Goal: Information Seeking & Learning: Check status

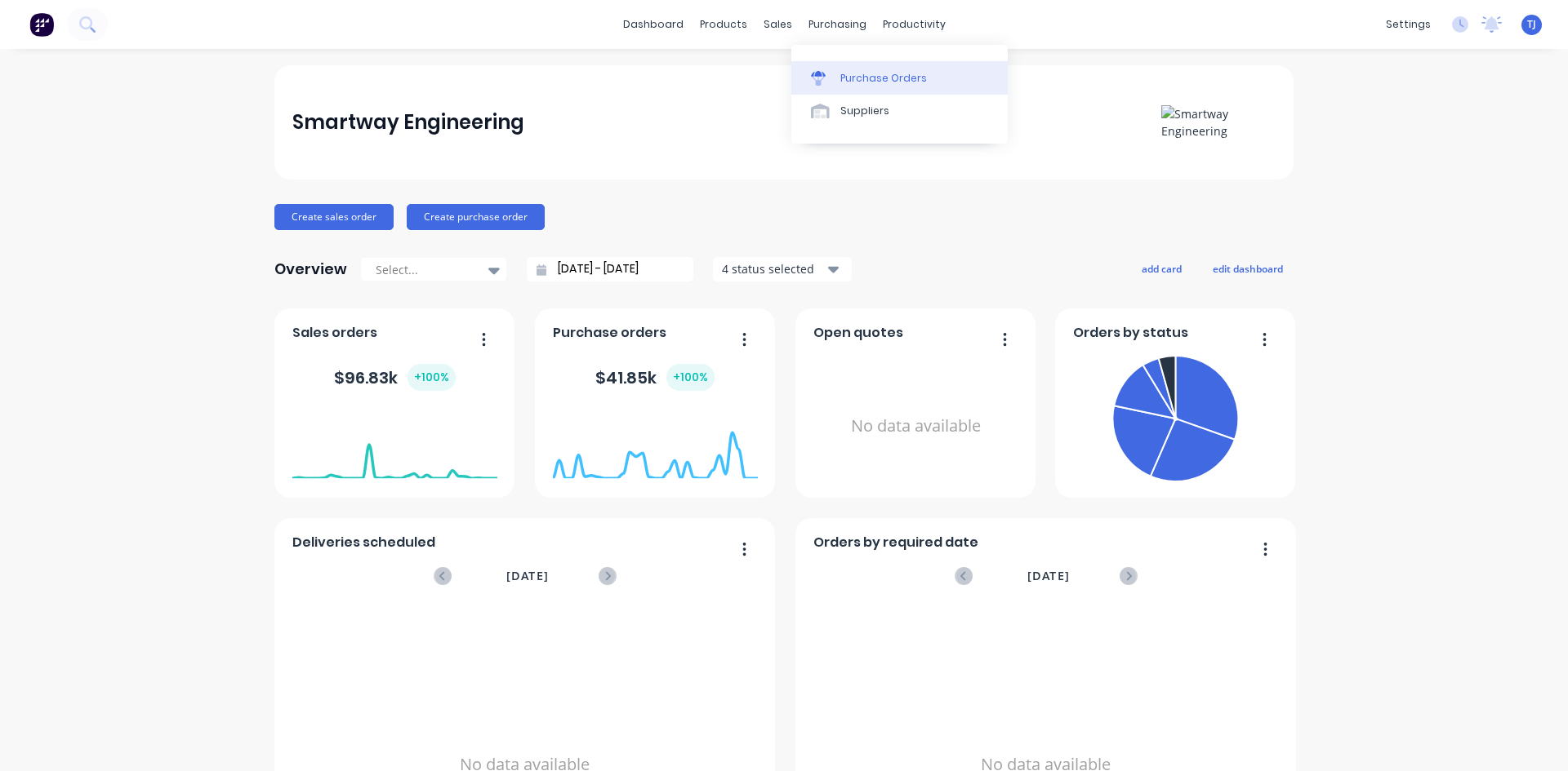
click at [854, 77] on div "Purchase Orders" at bounding box center [883, 79] width 86 height 15
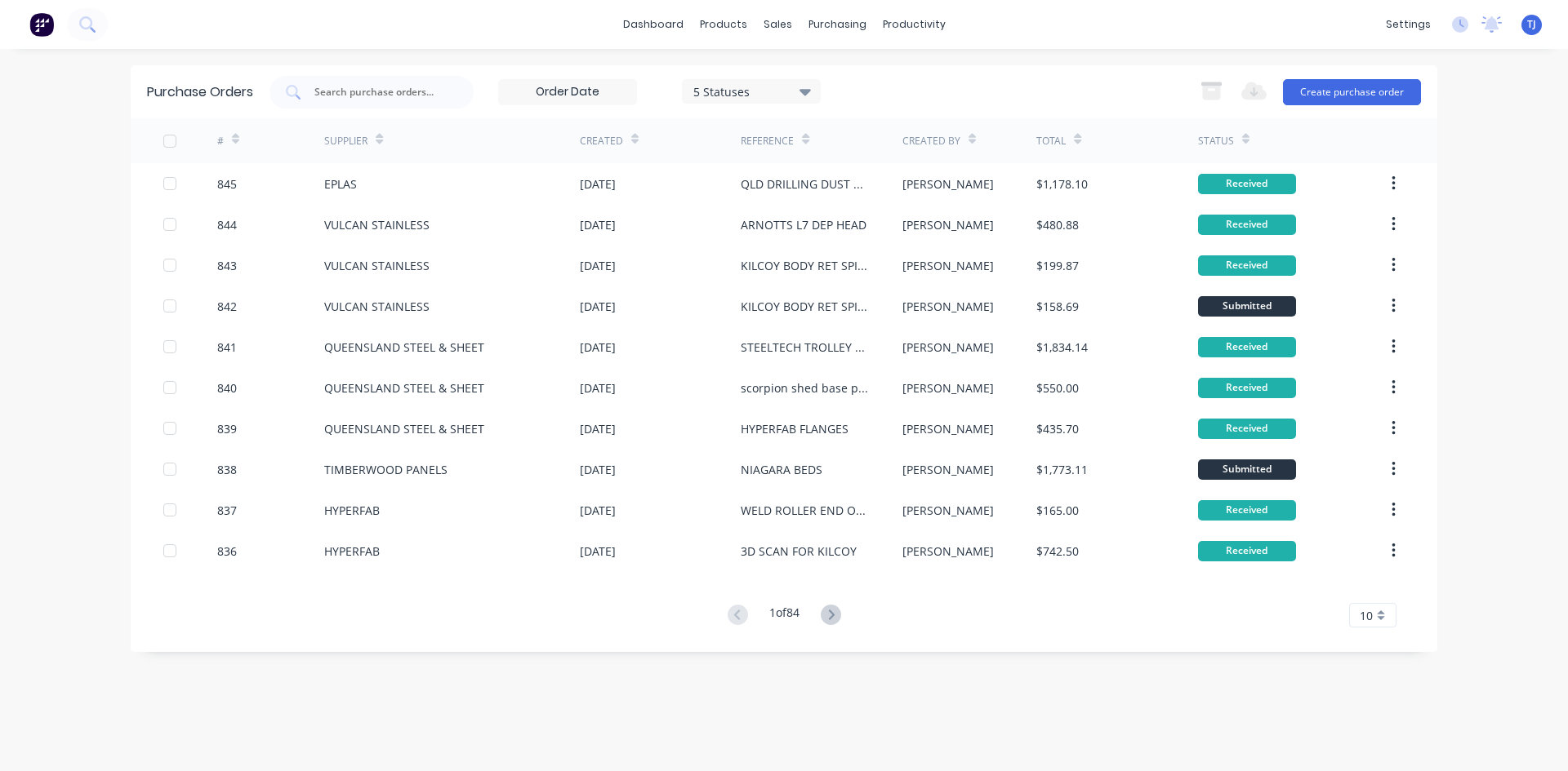
click at [284, 76] on div "5 Statuses 5 Statuses" at bounding box center [545, 92] width 551 height 33
click at [402, 116] on div "Purchase Orders 5 Statuses 5 Statuses Export to Excel (XLSX) Create purchase or…" at bounding box center [784, 92] width 1307 height 53
click at [414, 84] on input "text" at bounding box center [379, 92] width 135 height 16
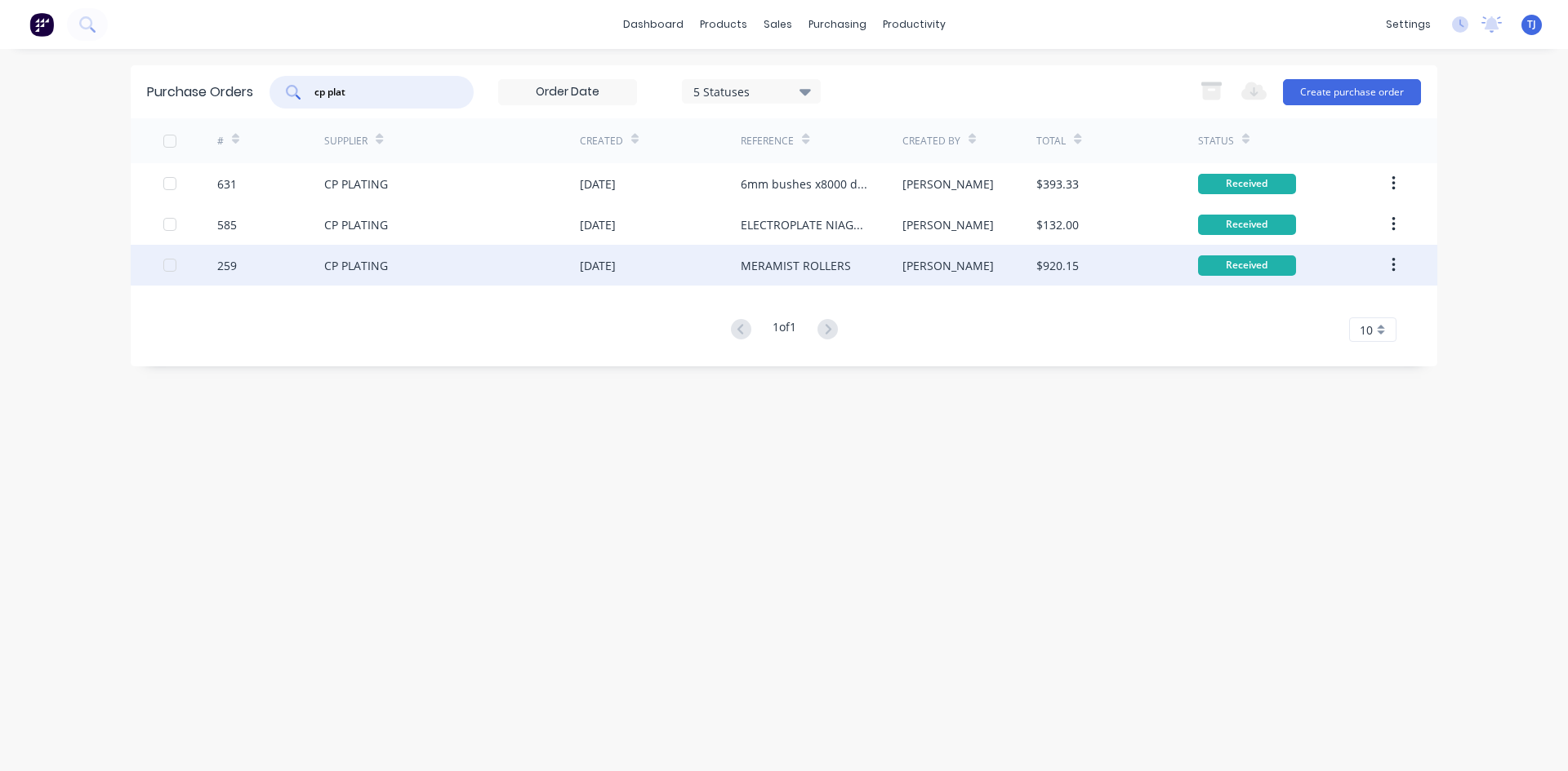
type input "cp plat"
click at [358, 277] on div "CP PLATING" at bounding box center [452, 265] width 255 height 41
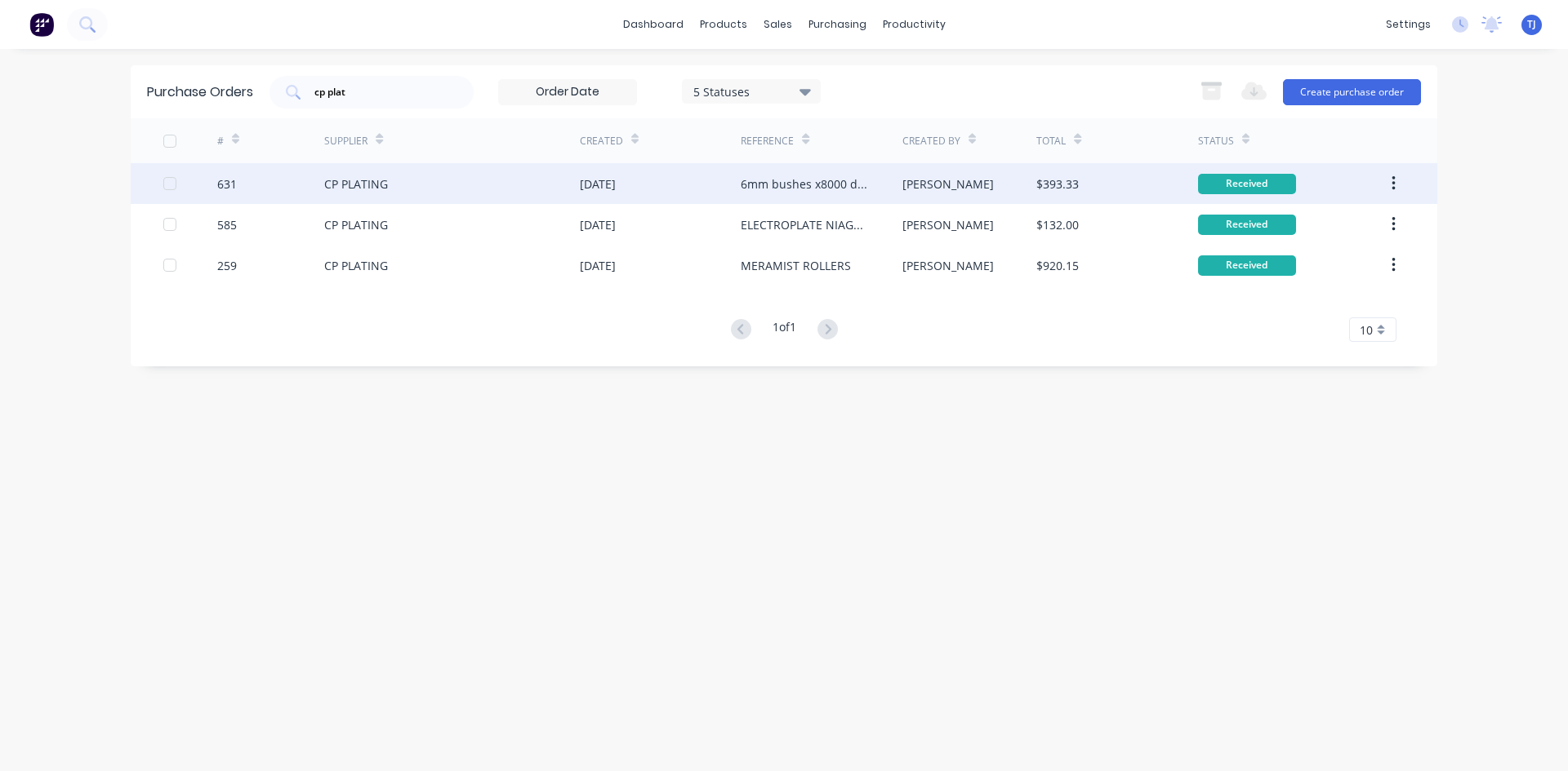
click at [360, 179] on div "CP PLATING" at bounding box center [356, 184] width 63 height 17
click at [349, 185] on div "CP PLATING" at bounding box center [356, 184] width 63 height 17
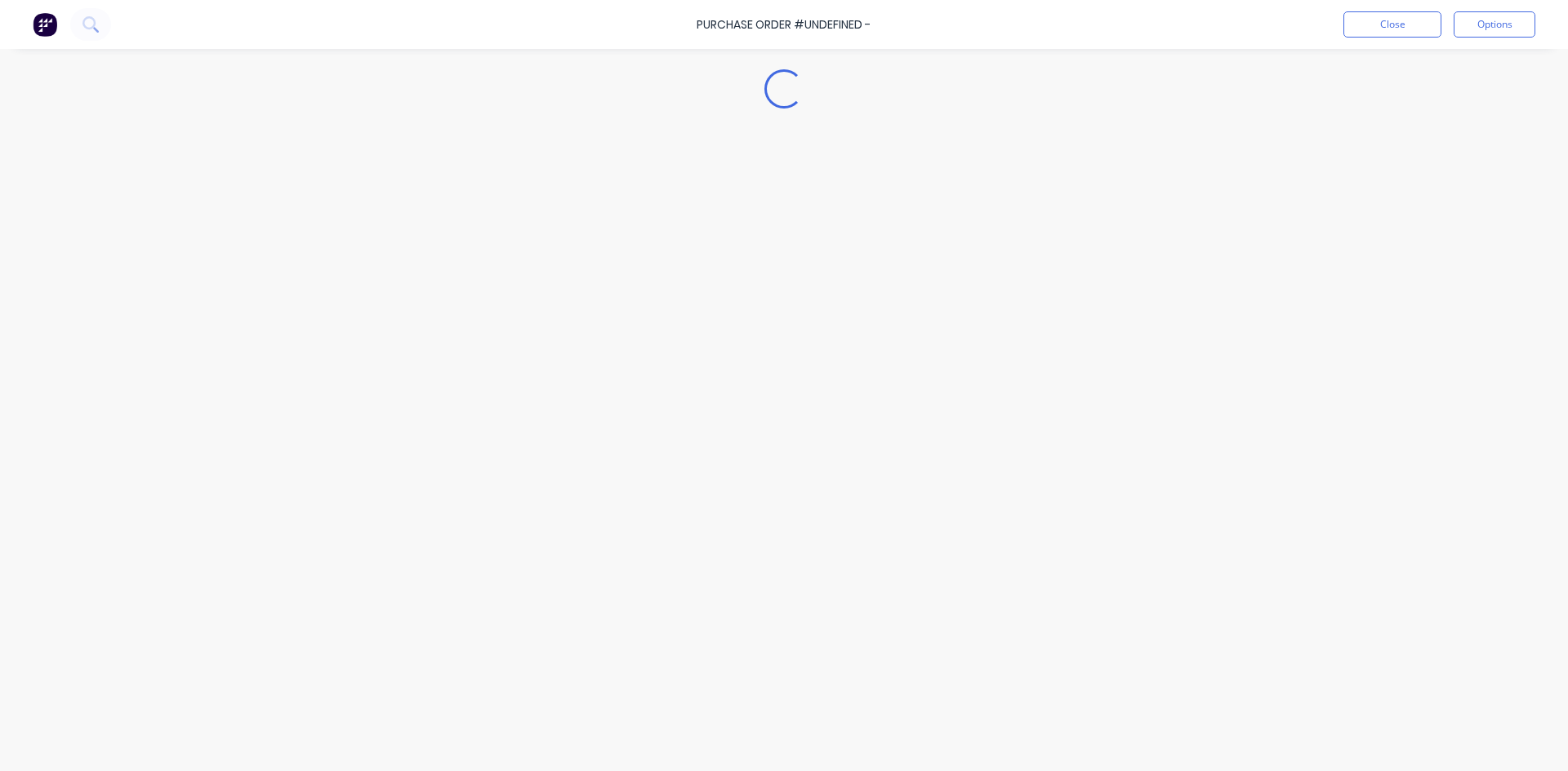
type textarea "x"
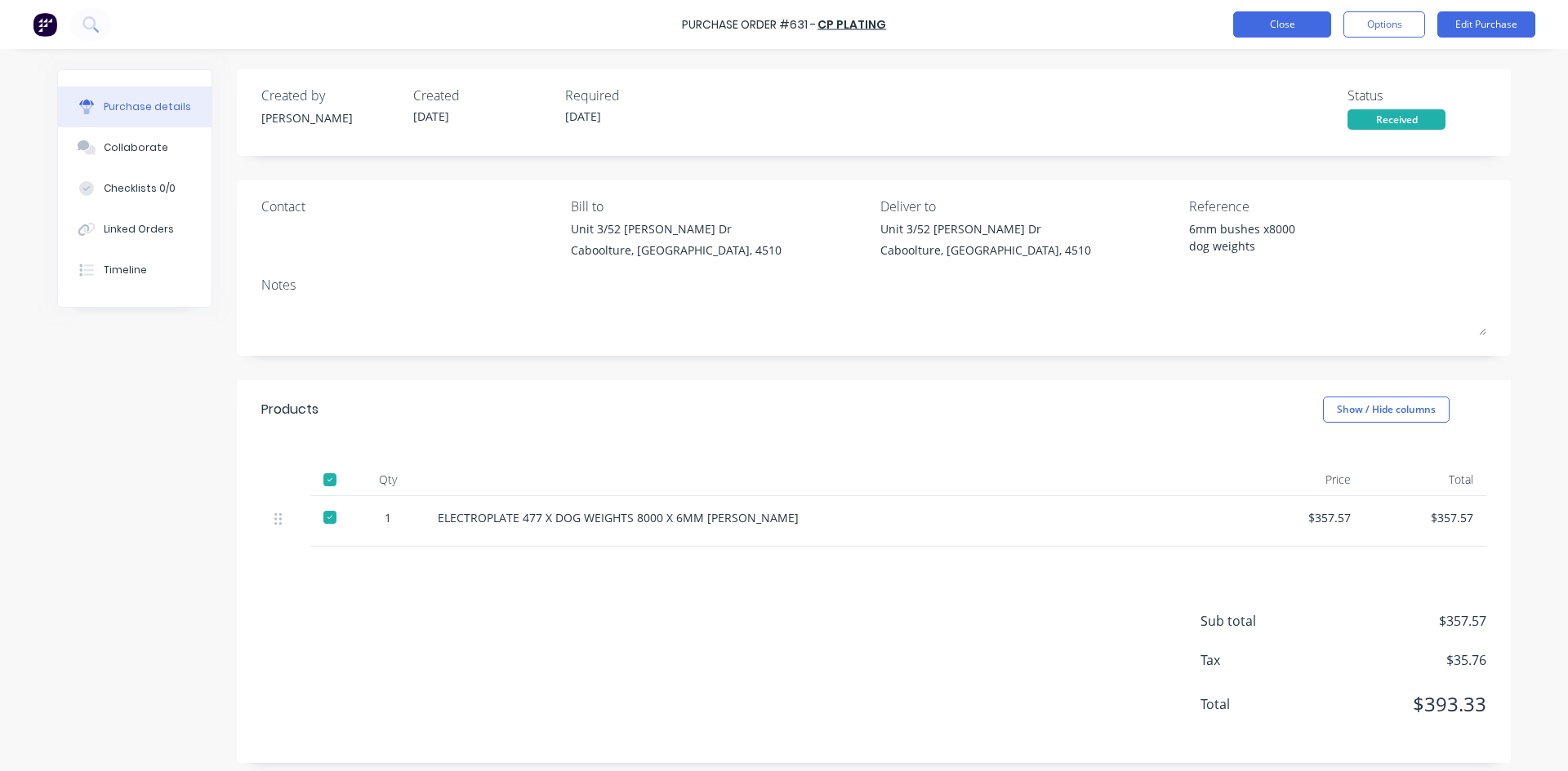
click at [1287, 22] on button "Close" at bounding box center [1282, 25] width 98 height 26
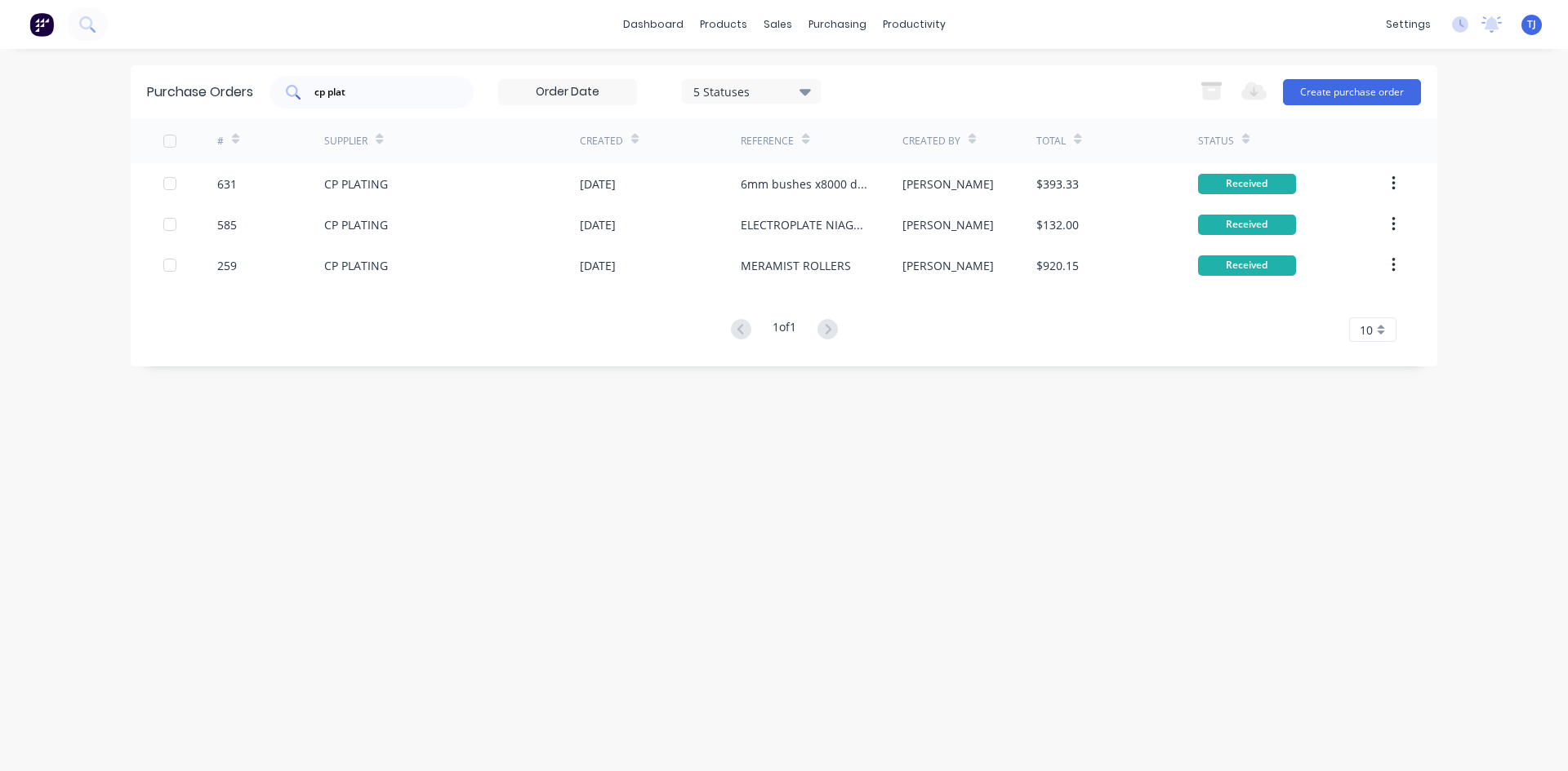
click at [352, 80] on div "cp plat" at bounding box center [372, 92] width 204 height 33
click at [353, 79] on div "cp plat" at bounding box center [372, 92] width 204 height 33
type input "c"
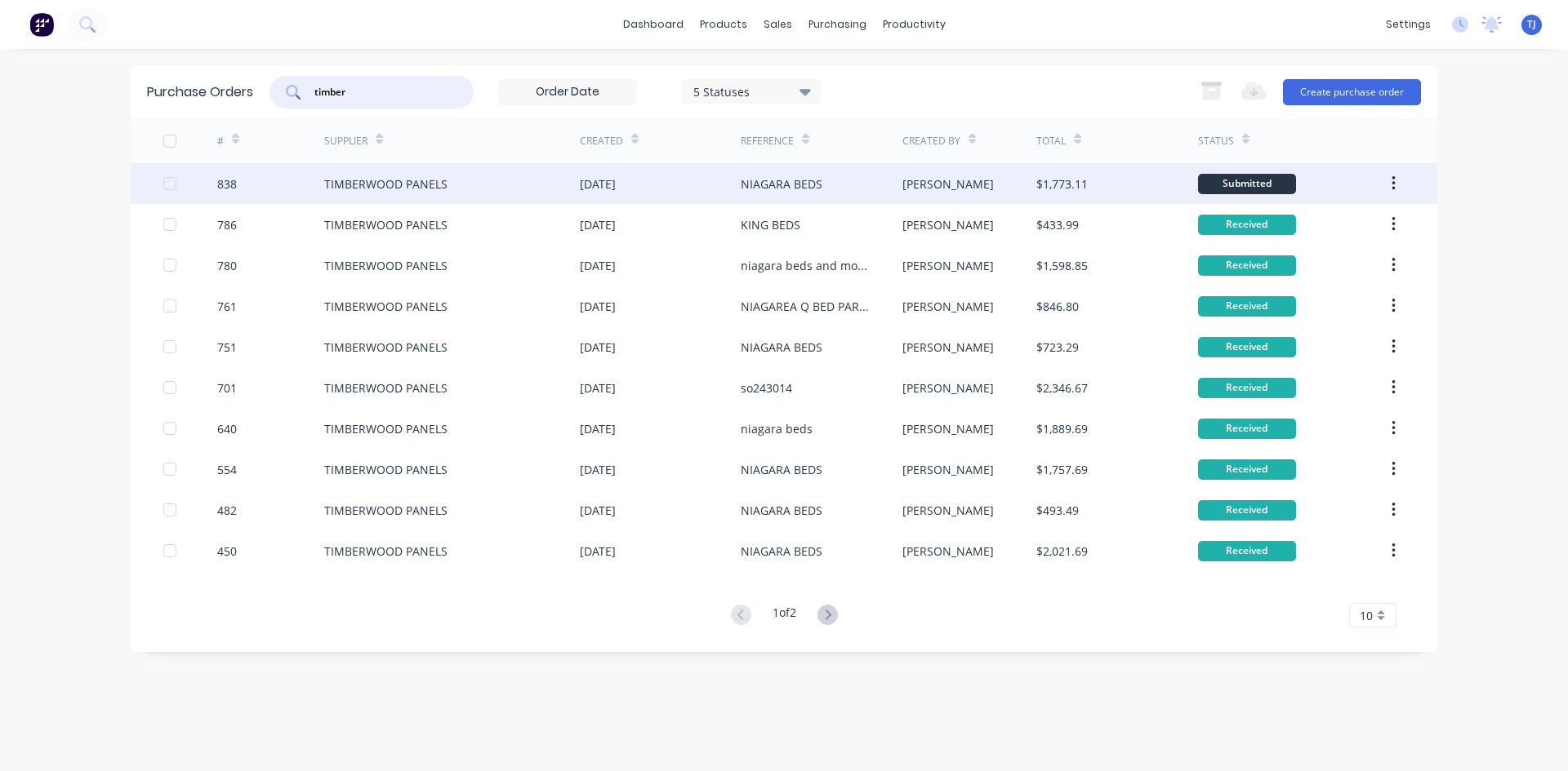
type input "timber"
click at [331, 184] on div "TIMBERWOOD PANELS" at bounding box center [386, 184] width 123 height 17
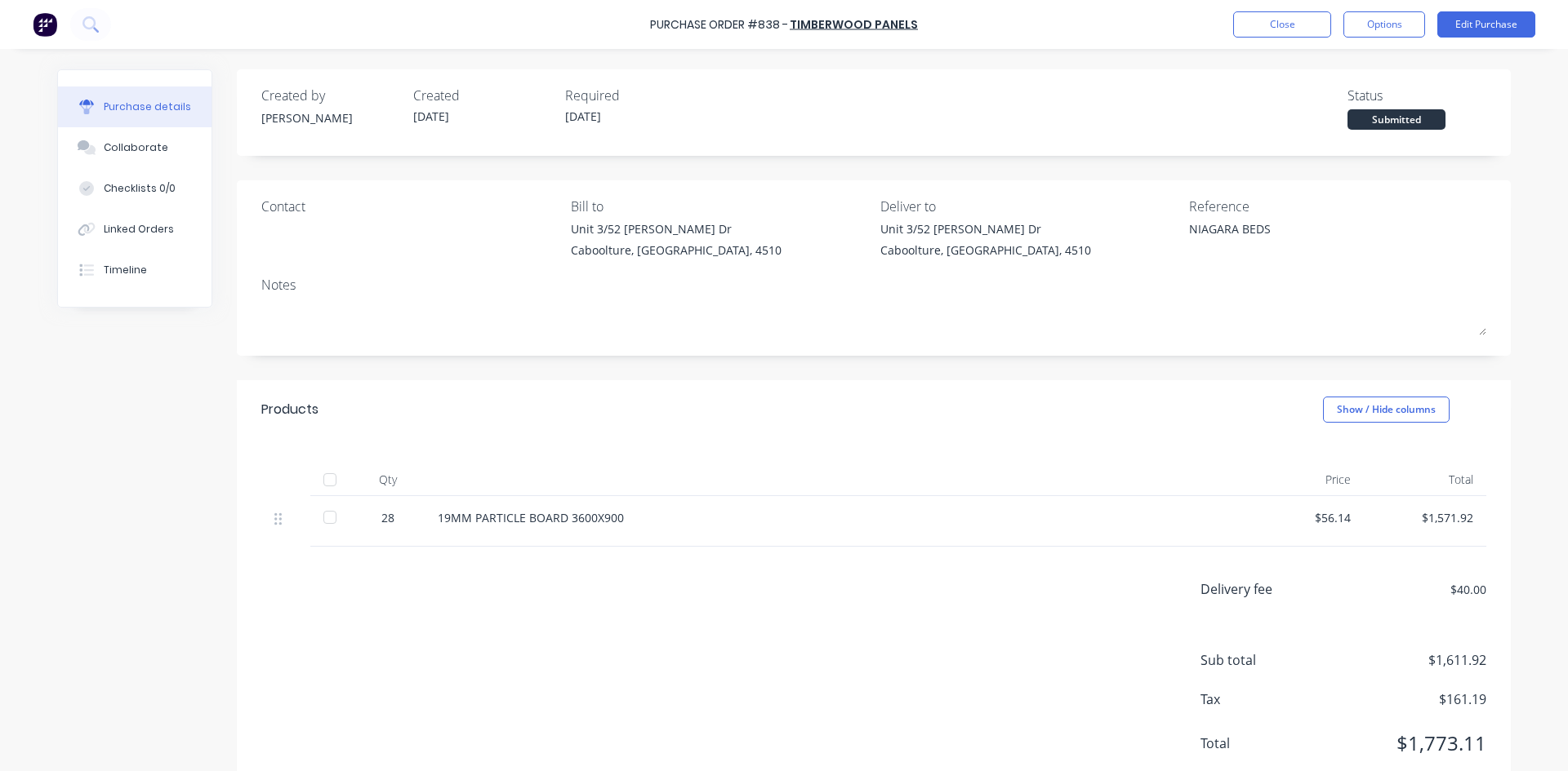
click at [325, 482] on div at bounding box center [329, 480] width 33 height 33
type textarea "x"
click at [1284, 25] on button "Close" at bounding box center [1282, 25] width 98 height 26
